Goal: Navigation & Orientation: Find specific page/section

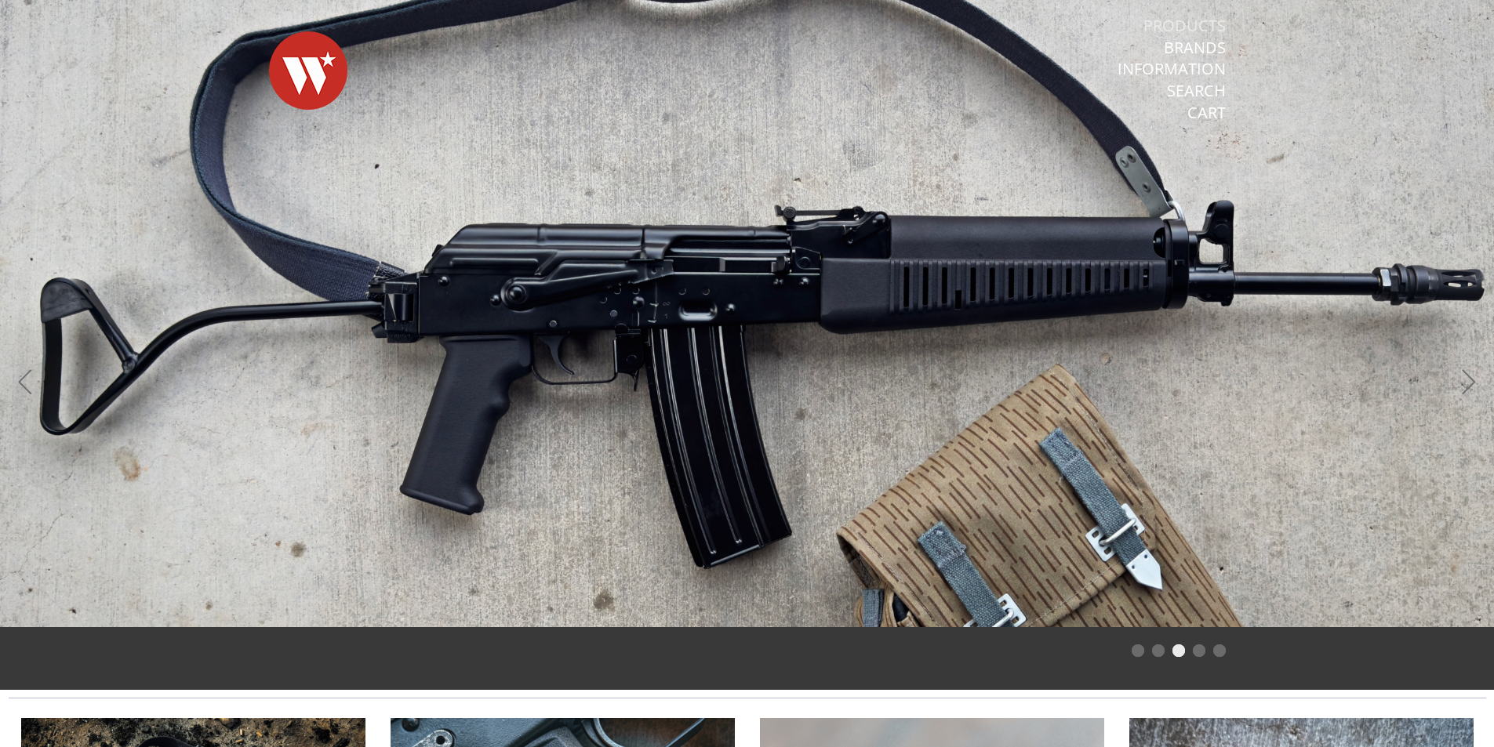
click at [1189, 27] on link "Products" at bounding box center [1185, 26] width 82 height 20
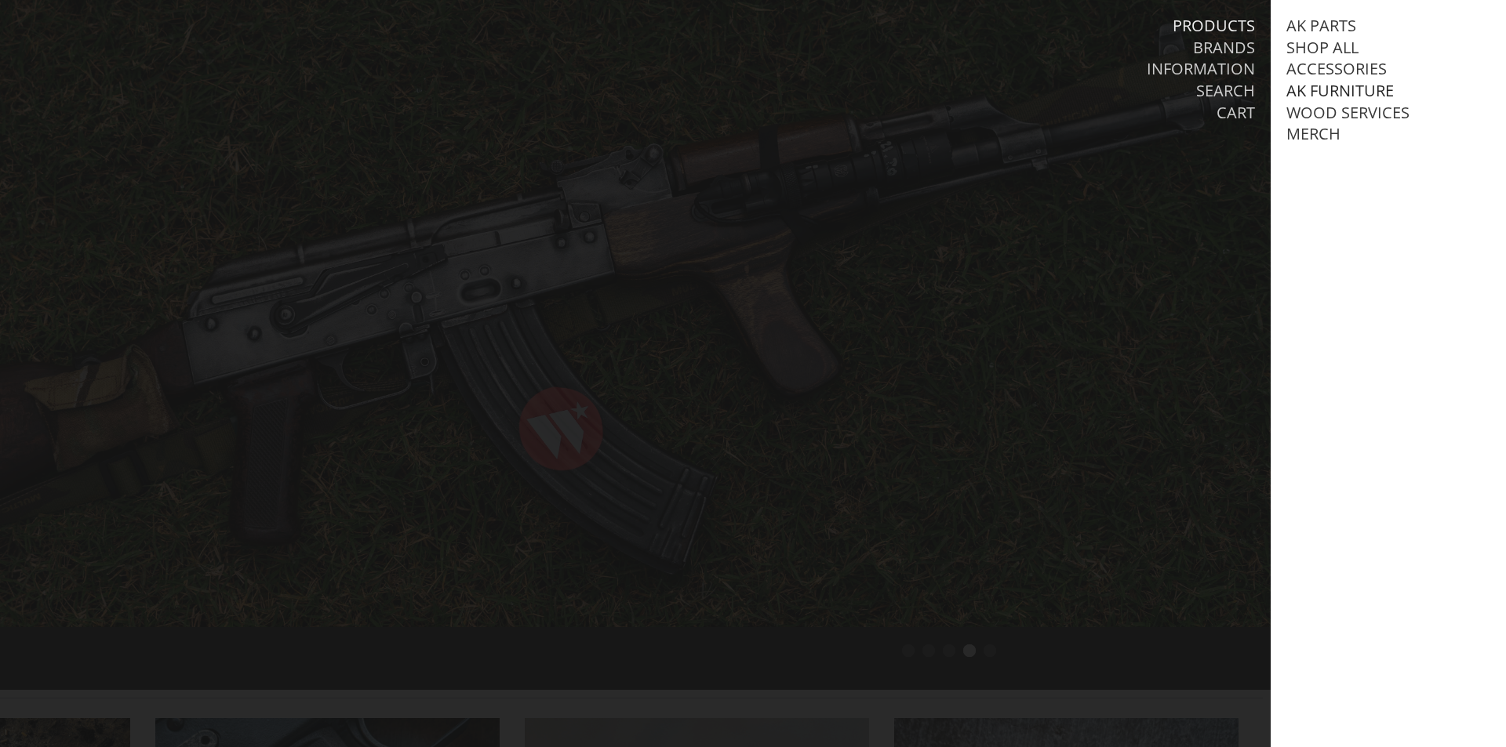
click at [1315, 87] on link "AK Furniture" at bounding box center [1339, 91] width 107 height 20
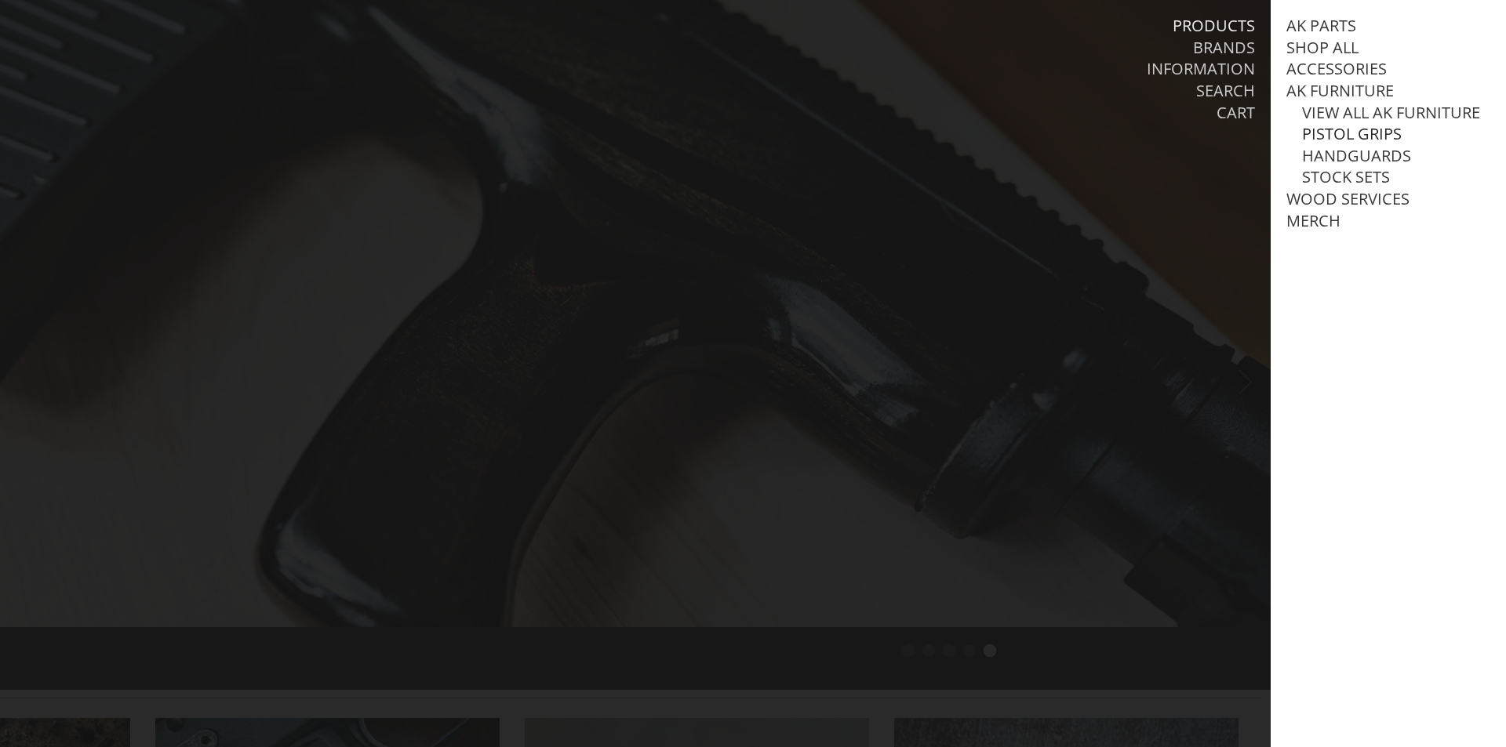
click at [1320, 144] on link "Pistol Grips" at bounding box center [1352, 134] width 100 height 20
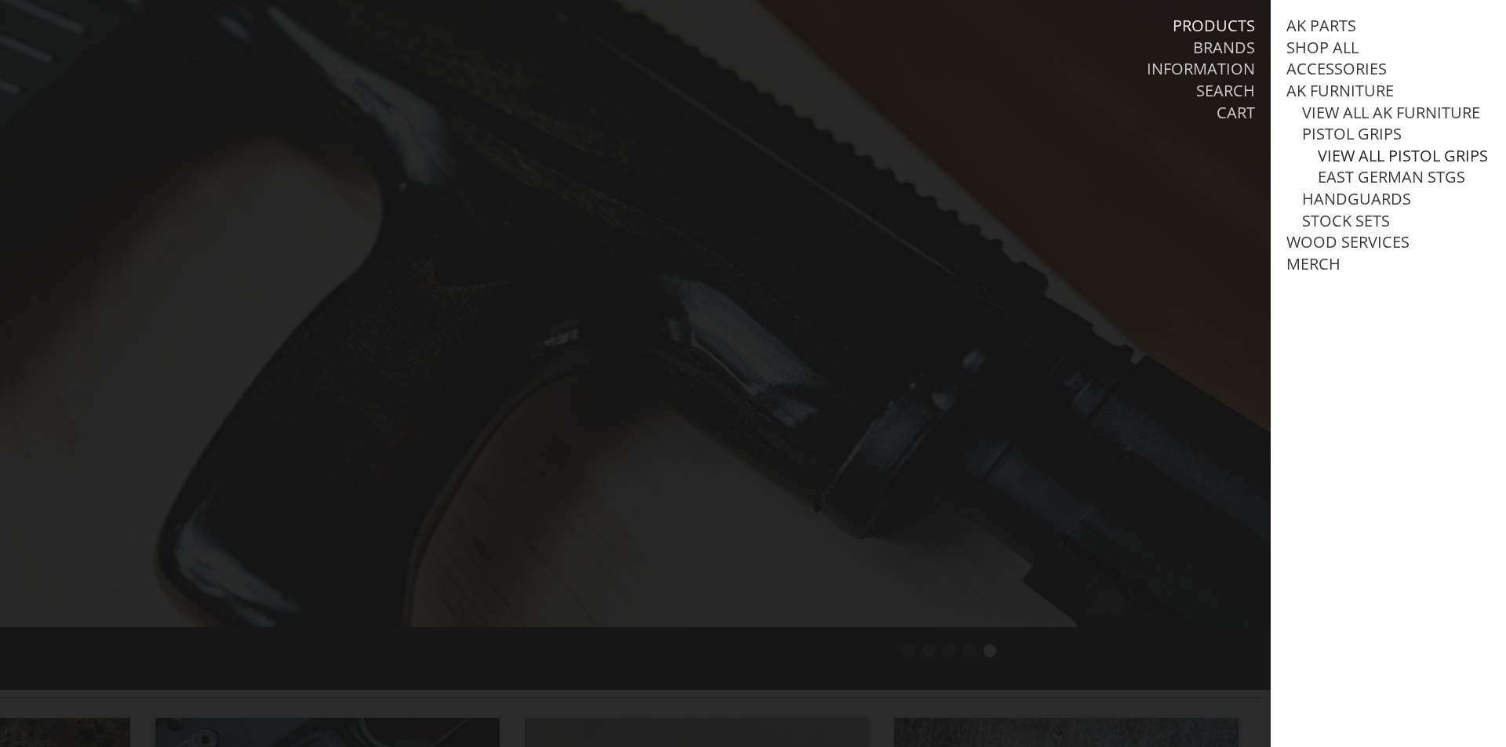
click at [1348, 166] on link "View all Pistol Grips" at bounding box center [1403, 156] width 170 height 20
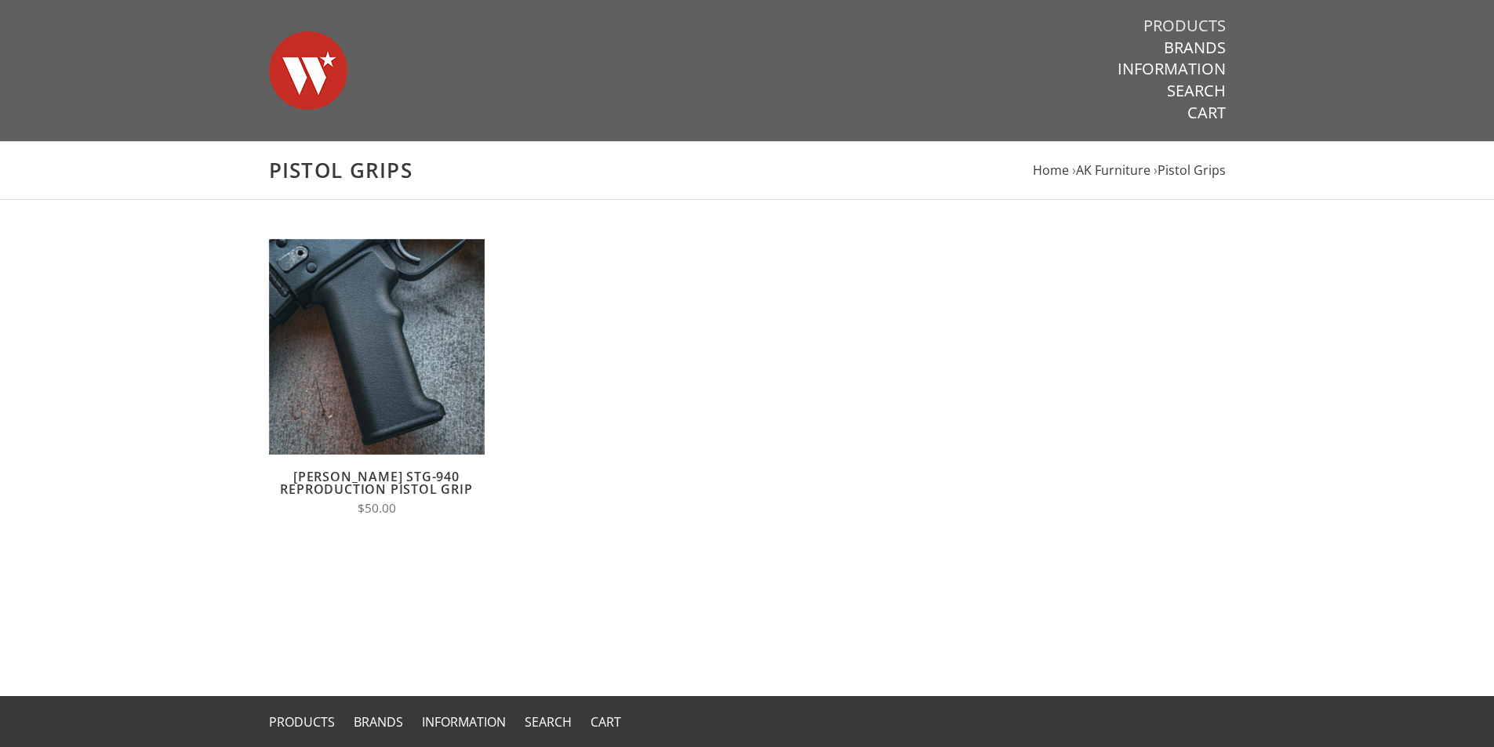
click at [1188, 27] on link "Products" at bounding box center [1185, 26] width 82 height 20
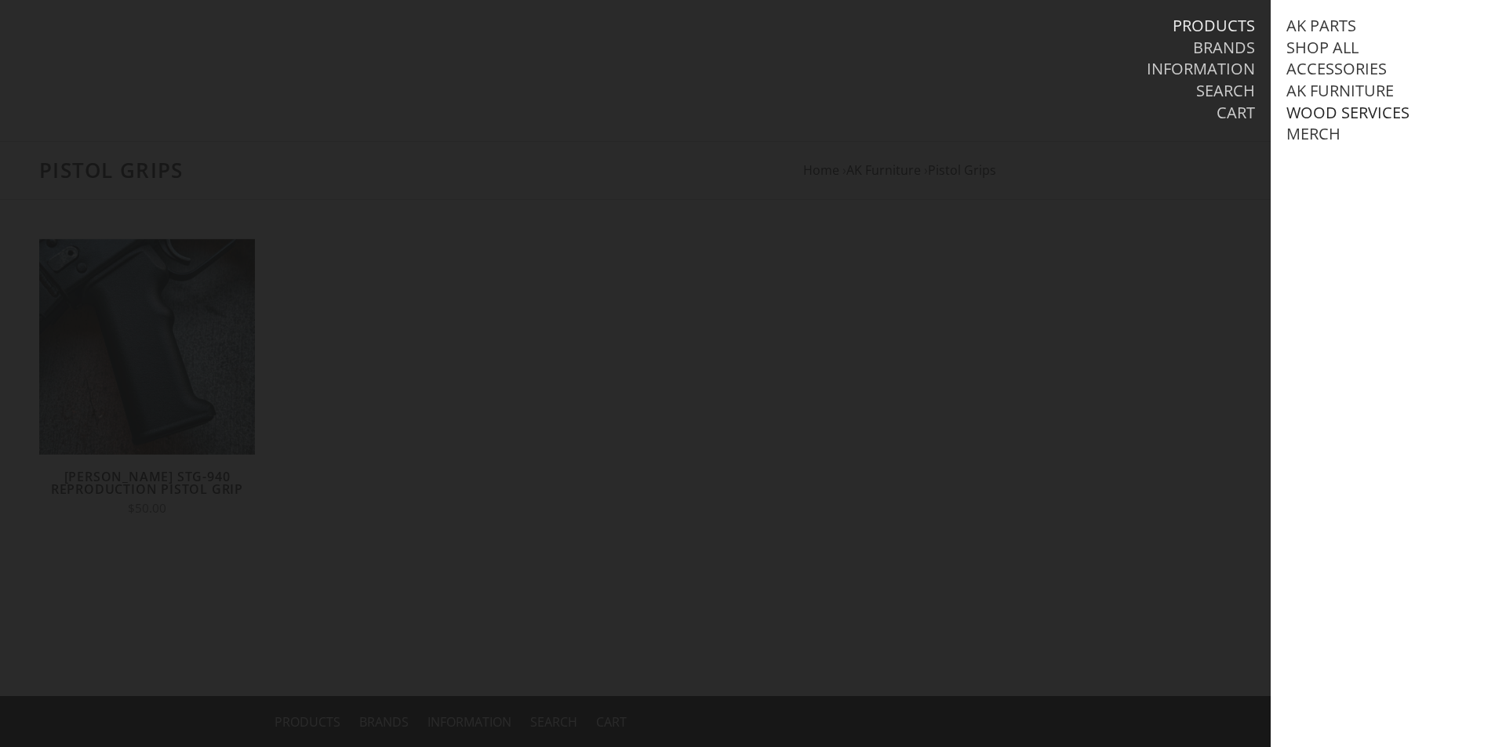
click at [1327, 111] on link "Wood Services" at bounding box center [1347, 113] width 123 height 20
